Goal: Task Accomplishment & Management: Manage account settings

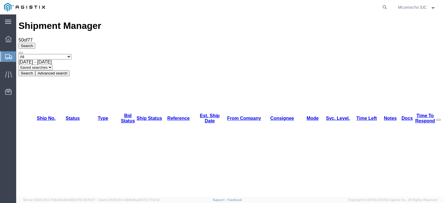
click at [35, 70] on button "Search" at bounding box center [27, 73] width 17 height 6
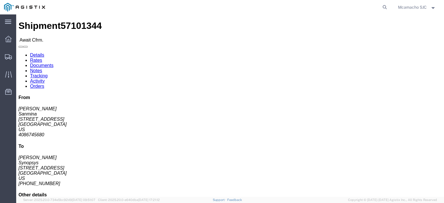
click link "Confirm"
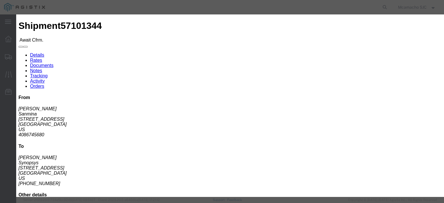
click input "text"
paste input "1001006873"
type input "1001006873"
type input "[PERSON_NAME]"
type input "4084571280"
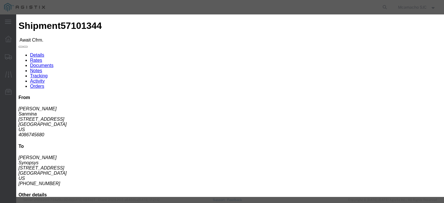
select select "1400"
click td "10"
type input "[DATE]"
click select "Select Midnight 1 am 2 am 3 am 4 am 5 am 6 am 7 am 8 am 9 am 10 am 11 am 12 Noo…"
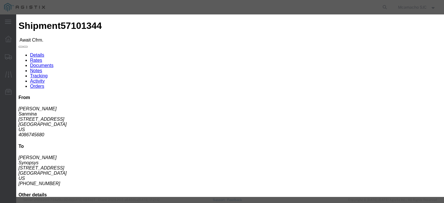
select select "1600"
click select "Select Midnight 1 am 2 am 3 am 4 am 5 am 6 am 7 am 8 am 9 am 10 am 11 am 12 Noo…"
click button "Submit"
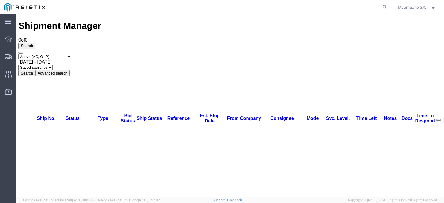
click at [52, 54] on select "Select status Active (AC, O, P) All Approved Awaiting Confirmation (AC) Booked …" at bounding box center [45, 56] width 53 height 5
select select "BOOK"
click at [19, 54] on select "Select status Active (AC, O, P) All Approved Awaiting Confirmation (AC) Booked …" at bounding box center [45, 56] width 53 height 5
click at [35, 70] on button "Search" at bounding box center [27, 73] width 17 height 6
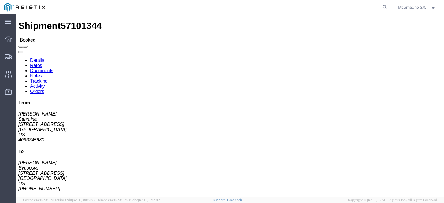
click link "Documents"
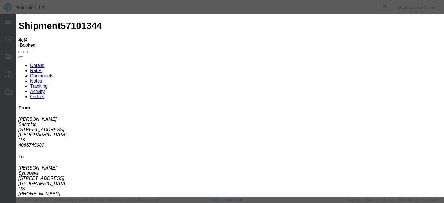
type input "C:\fakepath\1001006873.pdf"
type input "AIRGROUP"
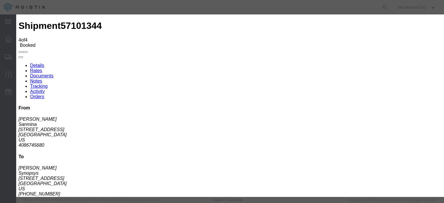
type input "HAWB"
drag, startPoint x: 348, startPoint y: 61, endPoint x: 350, endPoint y: 64, distance: 3.7
select select "BILL_OF_LADING"
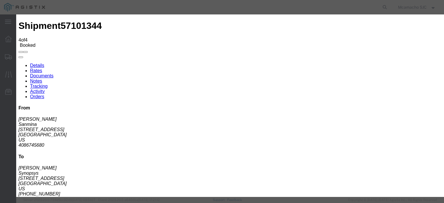
select select
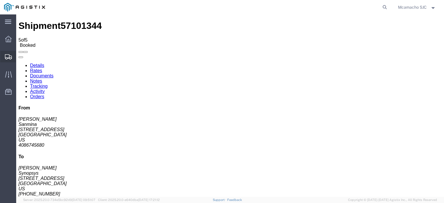
click at [6, 54] on svg-icon at bounding box center [8, 57] width 7 height 6
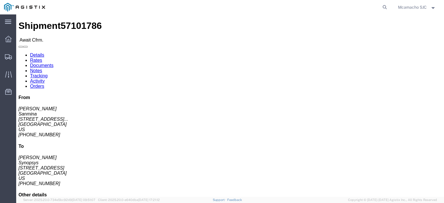
click link "Confirm"
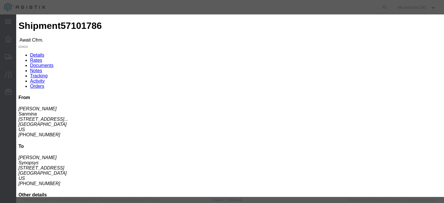
click input "text"
paste input "1001006901"
type input "1001006901"
click input "text"
type input "[PERSON_NAME]"
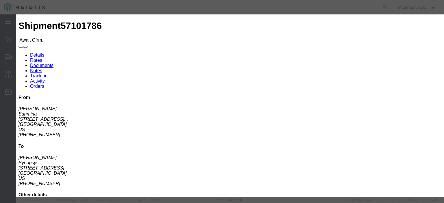
drag, startPoint x: 158, startPoint y: 91, endPoint x: 167, endPoint y: 90, distance: 9.0
click input "text"
type input "4084571280"
click select "Select Midnight 1 am 2 am 3 am 4 am 5 am 6 am 7 am 8 am 9 am 10 am 11 am 12 Noo…"
select select "1400"
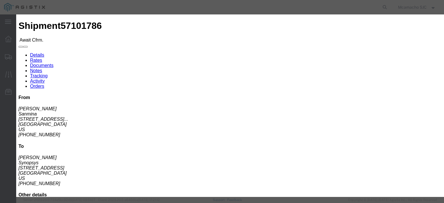
click select "Select Midnight 1 am 2 am 3 am 4 am 5 am 6 am 7 am 8 am 9 am 10 am 11 am 12 Noo…"
click div "Confirmation Details Use my profile Bill of Lading Number 1001006901 Person Mon…"
click input "[DATE]"
click td "10"
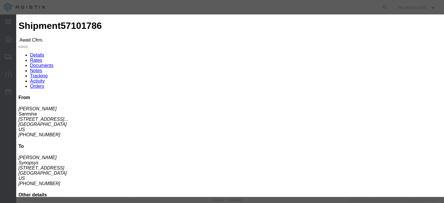
type input "[DATE]"
click select "Select Midnight 1 am 2 am 3 am 4 am 5 am 6 am 7 am 8 am 9 am 10 am 11 am 12 Noo…"
select select "1600"
click select "Select Midnight 1 am 2 am 3 am 4 am 5 am 6 am 7 am 8 am 9 am 10 am 11 am 12 Noo…"
click button "Submit"
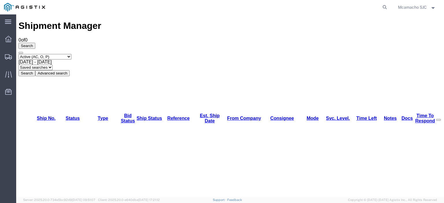
click at [51, 54] on select "Select status Active (AC, O, P) All Approved Awaiting Confirmation (AC) Booked …" at bounding box center [45, 56] width 53 height 5
select select "BOOK"
click at [19, 54] on select "Select status Active (AC, O, P) All Approved Awaiting Confirmation (AC) Booked …" at bounding box center [45, 56] width 53 height 5
click at [35, 70] on button "Search" at bounding box center [27, 73] width 17 height 6
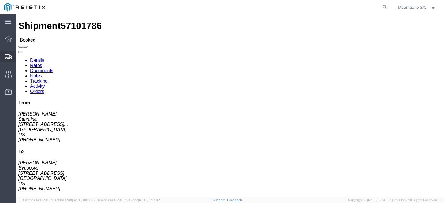
click at [5, 59] on icon at bounding box center [8, 56] width 7 height 5
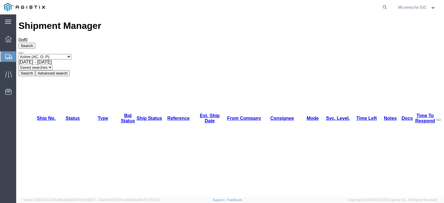
click at [49, 54] on select "Select status Active (AC, O, P) All Approved Awaiting Confirmation (AC) Booked …" at bounding box center [45, 56] width 53 height 5
select select "BOOK"
click at [19, 54] on select "Select status Active (AC, O, P) All Approved Awaiting Confirmation (AC) Booked …" at bounding box center [45, 56] width 53 height 5
click at [35, 70] on button "Search" at bounding box center [27, 73] width 17 height 6
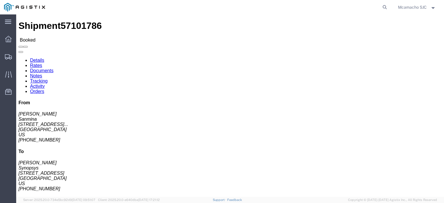
click link "Documents"
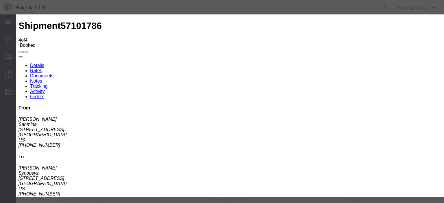
type input "C:\fakepath\1001006901.pdf"
type input "AIRGROUP"
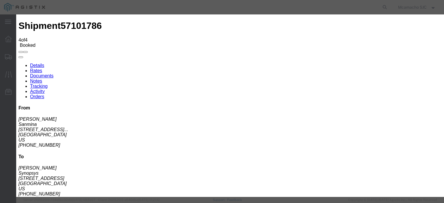
type input "HAWB"
select select "BILL_OF_LADING"
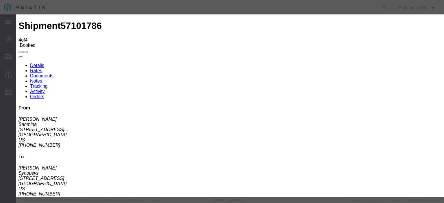
select select
